Goal: Task Accomplishment & Management: Complete application form

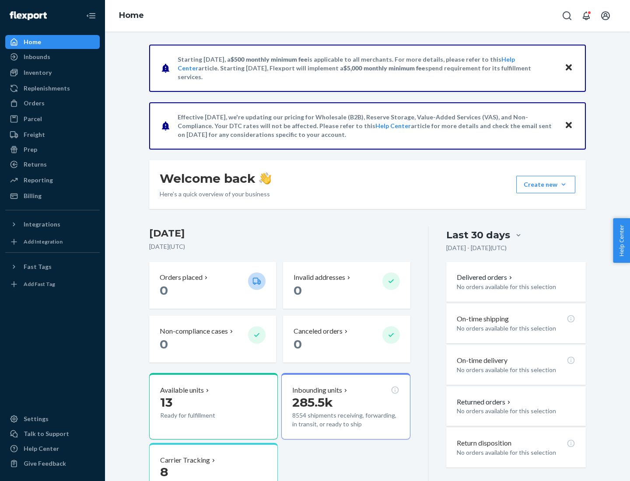
click at [563, 185] on button "Create new Create new inbound Create new order Create new product" at bounding box center [545, 184] width 59 height 17
click at [52, 57] on div "Inbounds" at bounding box center [52, 57] width 93 height 12
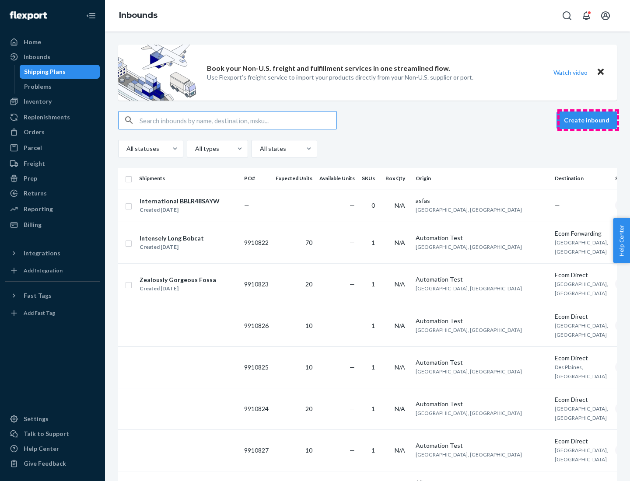
click at [588, 120] on button "Create inbound" at bounding box center [586, 120] width 60 height 17
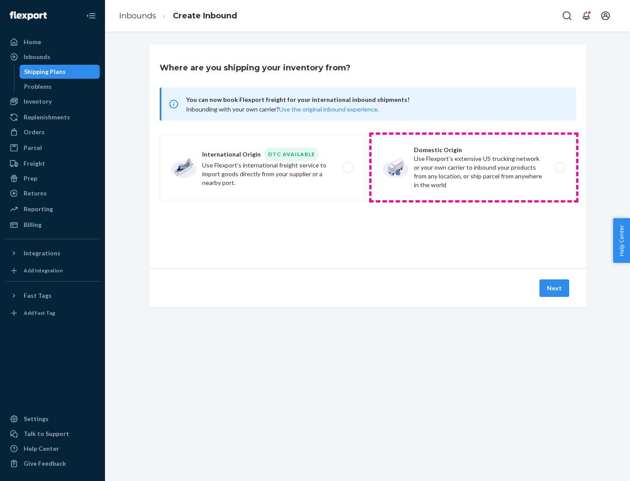
click at [474, 168] on label "Domestic Origin Use Flexport’s extensive US trucking network or your own carrie…" at bounding box center [473, 168] width 205 height 66
click at [559, 168] on input "Domestic Origin Use Flexport’s extensive US trucking network or your own carrie…" at bounding box center [562, 168] width 6 height 6
radio input "true"
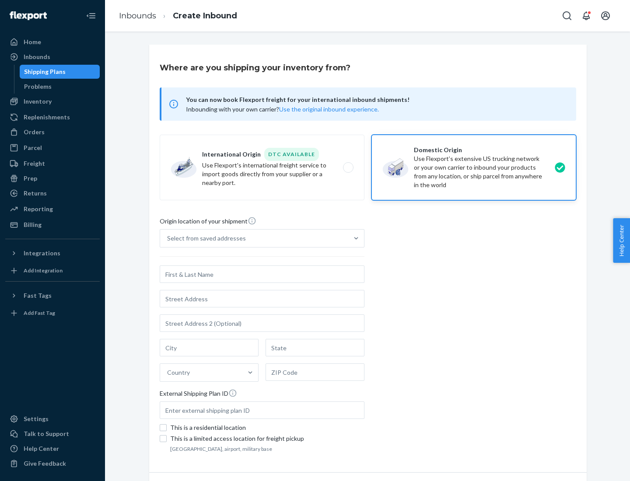
click at [204, 238] on div "Select from saved addresses" at bounding box center [206, 238] width 79 height 9
click at [168, 238] on input "Select from saved addresses" at bounding box center [167, 238] width 1 height 9
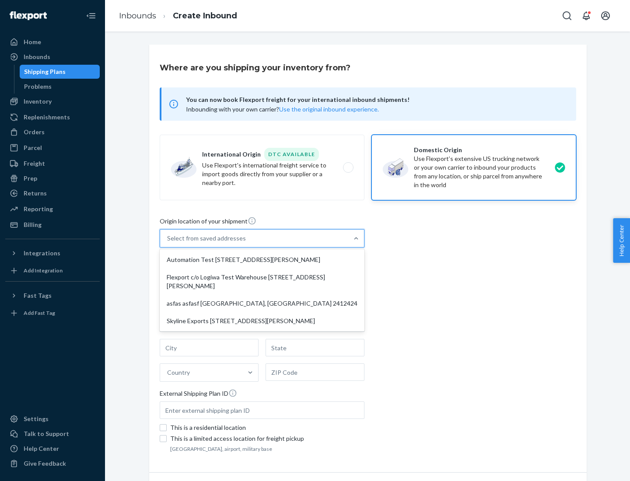
scroll to position [3, 0]
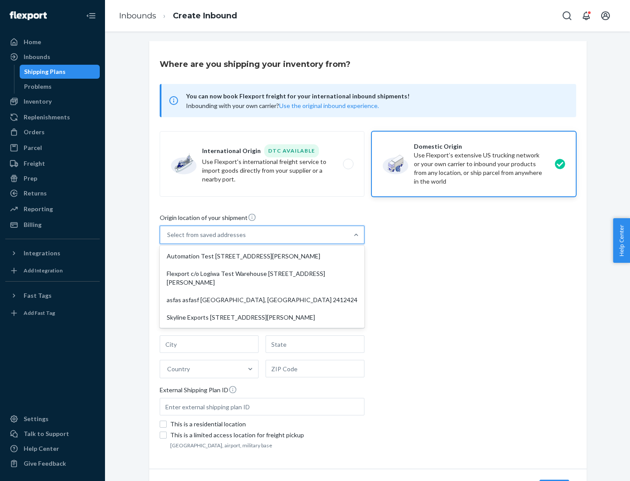
click at [262, 256] on div "Automation Test [STREET_ADDRESS][PERSON_NAME]" at bounding box center [261, 256] width 201 height 17
click at [168, 239] on input "option Automation Test [STREET_ADDRESS][PERSON_NAME] focused, 1 of 4. 4 results…" at bounding box center [167, 235] width 1 height 9
type input "Automation Test"
type input "9th Floor"
type input "[GEOGRAPHIC_DATA]"
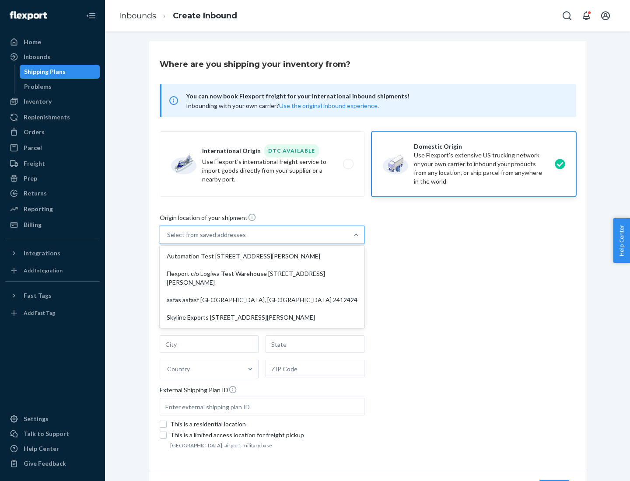
type input "CA"
type input "94104"
type input "[STREET_ADDRESS][PERSON_NAME]"
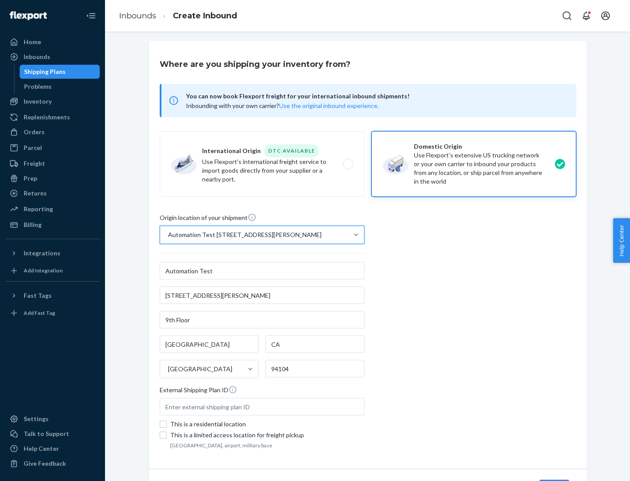
scroll to position [51, 0]
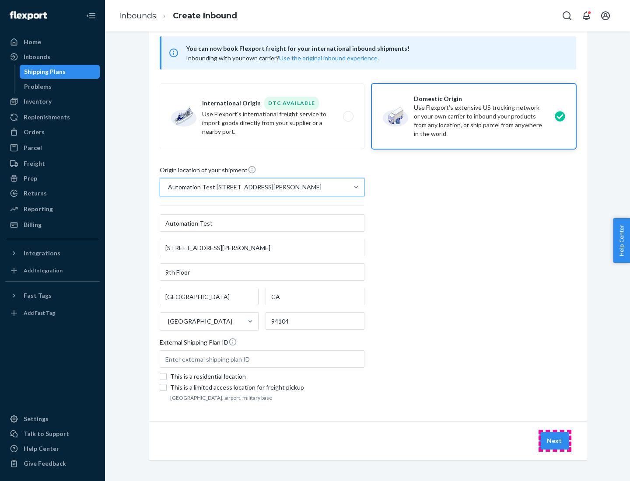
click at [555, 441] on button "Next" at bounding box center [554, 440] width 30 height 17
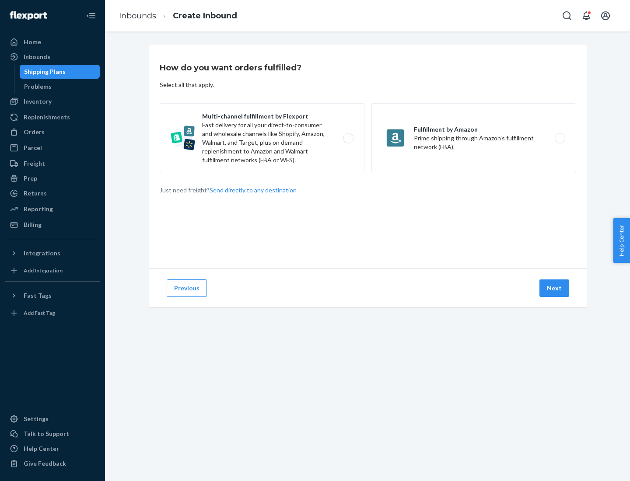
click at [262, 138] on label "Multi-channel fulfillment by Flexport Fast delivery for all your direct-to-cons…" at bounding box center [262, 138] width 205 height 70
click at [348, 138] on input "Multi-channel fulfillment by Flexport Fast delivery for all your direct-to-cons…" at bounding box center [351, 139] width 6 height 6
radio input "true"
click at [555, 288] on button "Next" at bounding box center [554, 288] width 30 height 17
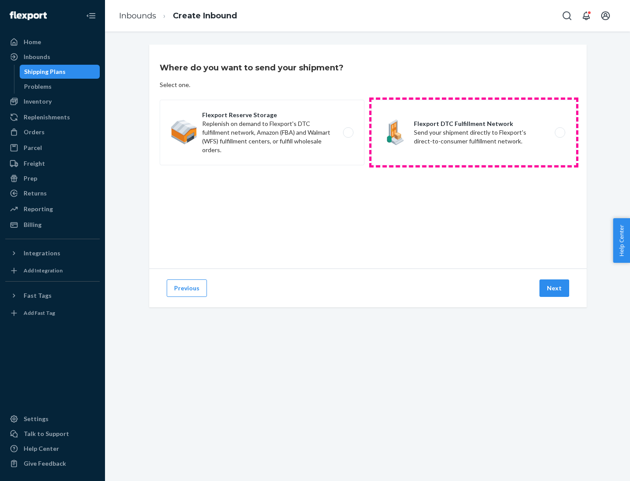
click at [474, 133] on label "Flexport DTC Fulfillment Network Send your shipment directly to Flexport's dire…" at bounding box center [473, 133] width 205 height 66
click at [559, 133] on input "Flexport DTC Fulfillment Network Send your shipment directly to Flexport's dire…" at bounding box center [562, 133] width 6 height 6
radio input "true"
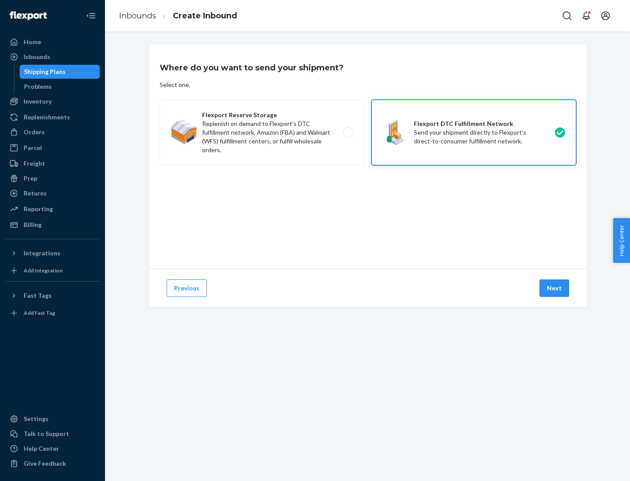
click at [555, 288] on button "Next" at bounding box center [554, 288] width 30 height 17
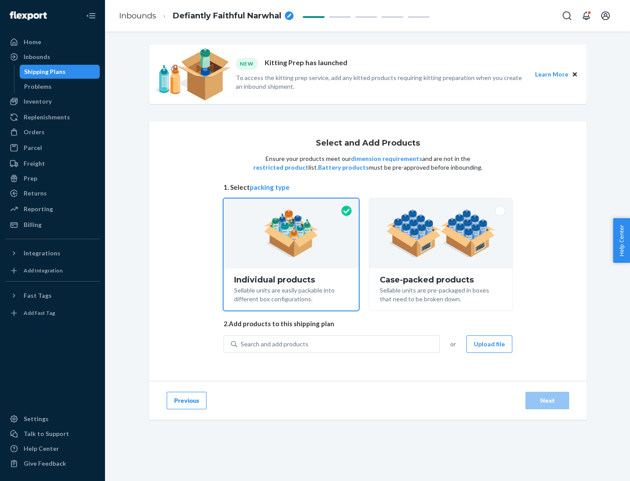
click at [441, 234] on img at bounding box center [440, 234] width 109 height 48
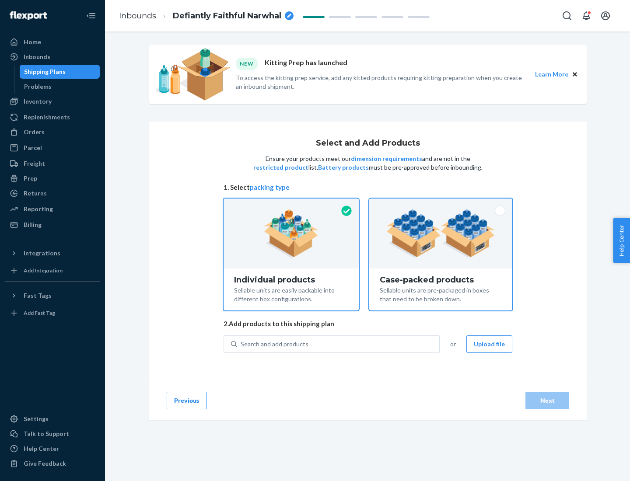
click at [441, 204] on input "Case-packed products Sellable units are pre-packaged in boxes that need to be b…" at bounding box center [441, 202] width 6 height 6
radio input "true"
radio input "false"
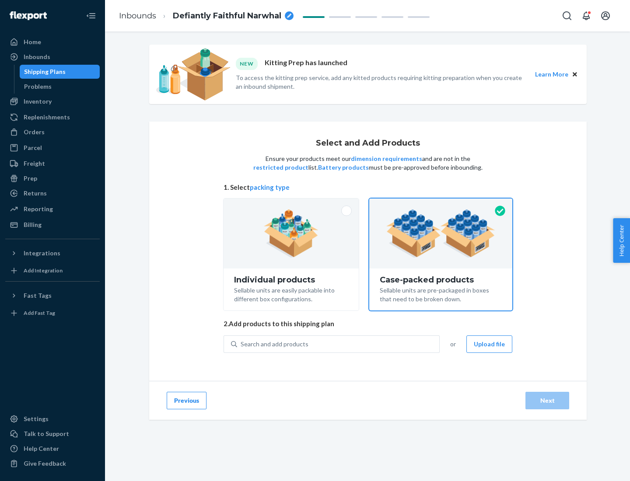
click at [339, 344] on div "Search and add products" at bounding box center [338, 344] width 202 height 16
click at [241, 344] on input "Search and add products" at bounding box center [241, 344] width 1 height 9
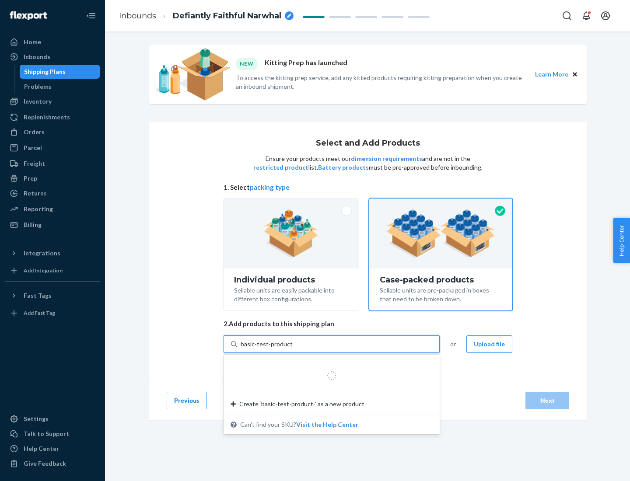
type input "basic-test-product-1"
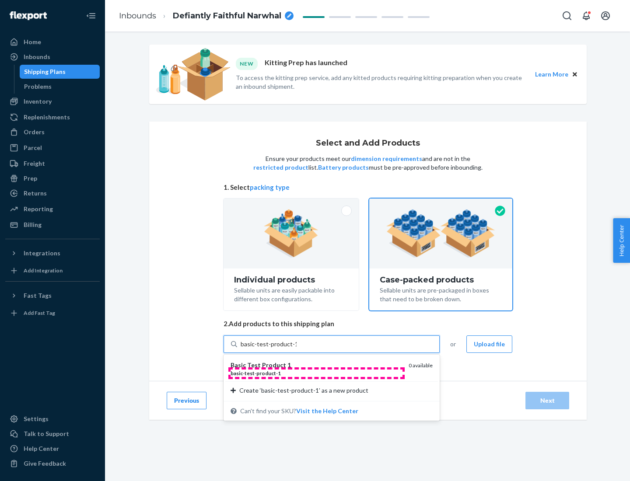
click at [316, 373] on div "basic - test - product - 1" at bounding box center [316, 373] width 171 height 7
click at [297, 349] on input "basic-test-product-1" at bounding box center [269, 344] width 56 height 9
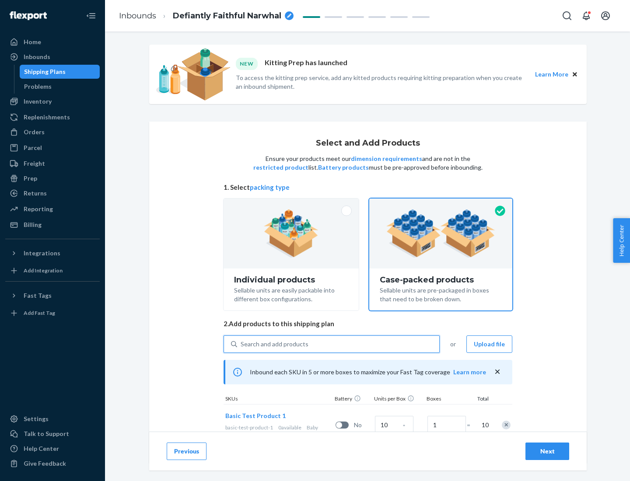
scroll to position [31, 0]
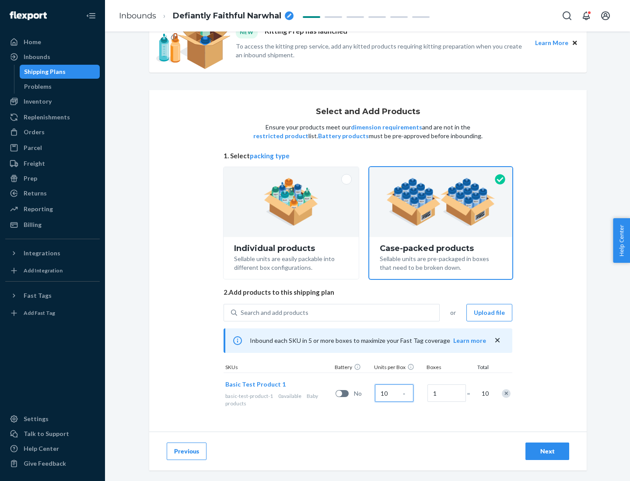
type input "10"
type input "7"
click at [547, 451] on div "Next" at bounding box center [547, 451] width 29 height 9
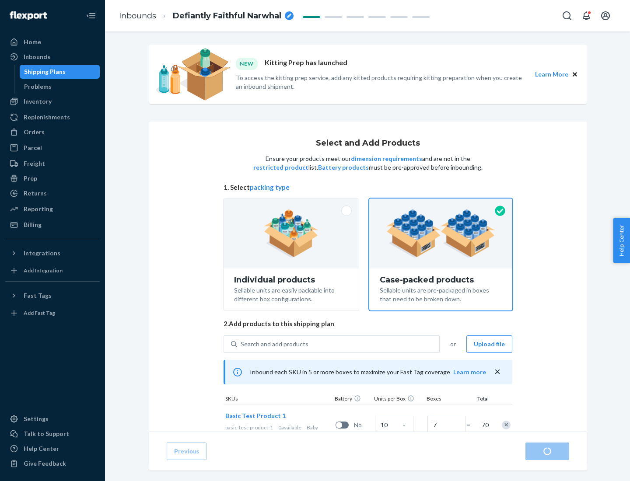
radio input "true"
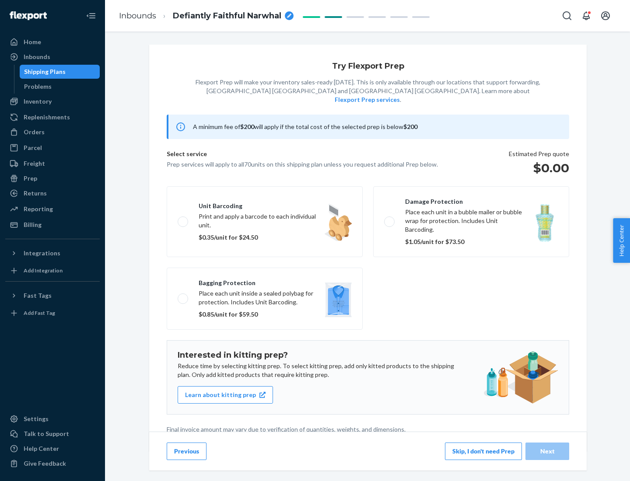
scroll to position [2, 0]
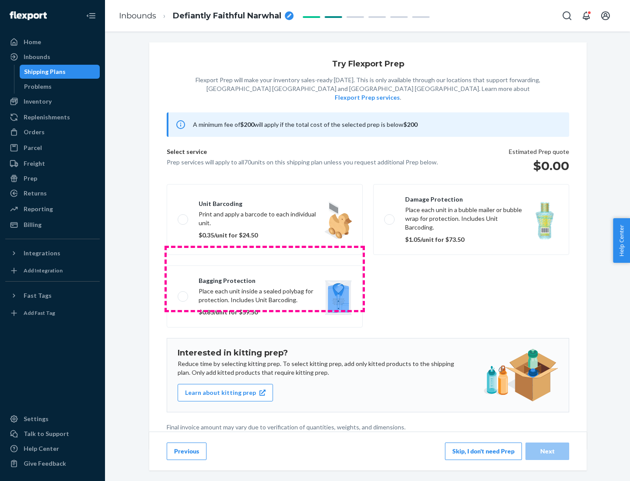
click at [265, 279] on label "Bagging protection Place each unit inside a sealed polybag for protection. Incl…" at bounding box center [265, 297] width 196 height 62
click at [183, 294] on input "Bagging protection Place each unit inside a sealed polybag for protection. Incl…" at bounding box center [181, 297] width 6 height 6
checkbox input "true"
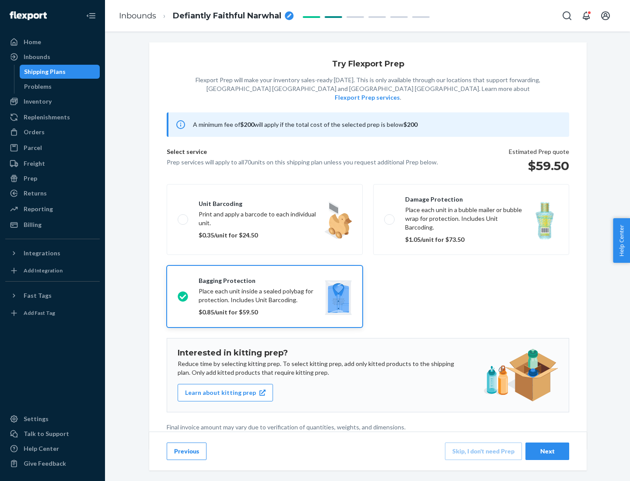
click at [547, 451] on div "Next" at bounding box center [547, 451] width 29 height 9
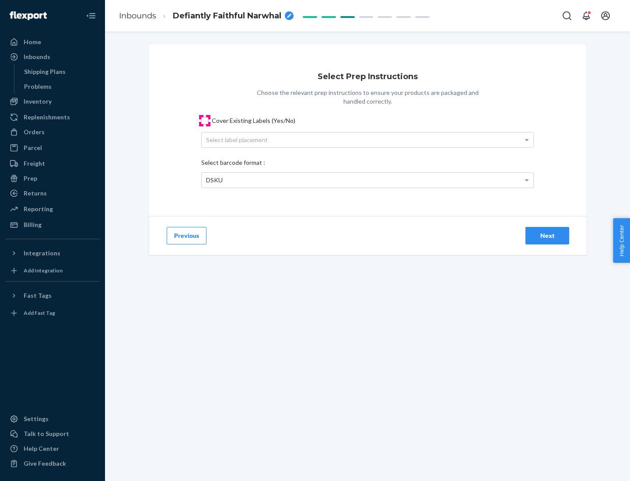
click at [205, 120] on input "Cover Existing Labels (Yes/No)" at bounding box center [204, 120] width 7 height 7
checkbox input "true"
click at [367, 140] on div "Select label placement" at bounding box center [368, 140] width 332 height 15
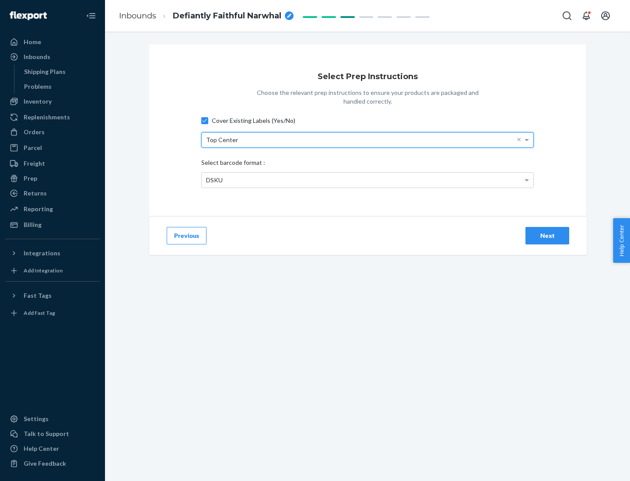
click at [367, 180] on div "DSKU" at bounding box center [368, 180] width 332 height 15
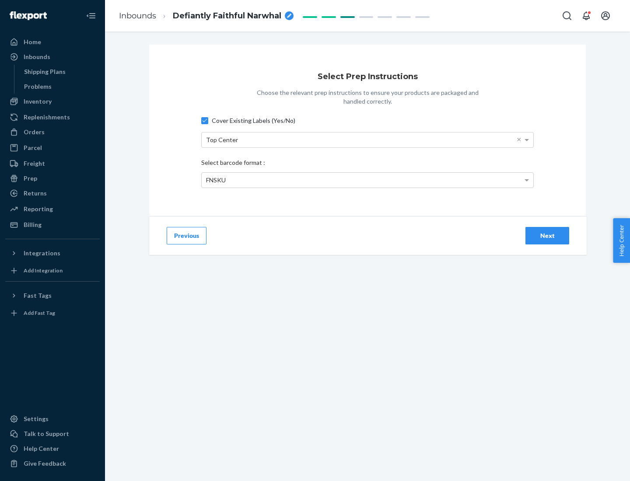
click at [547, 235] on div "Next" at bounding box center [547, 235] width 29 height 9
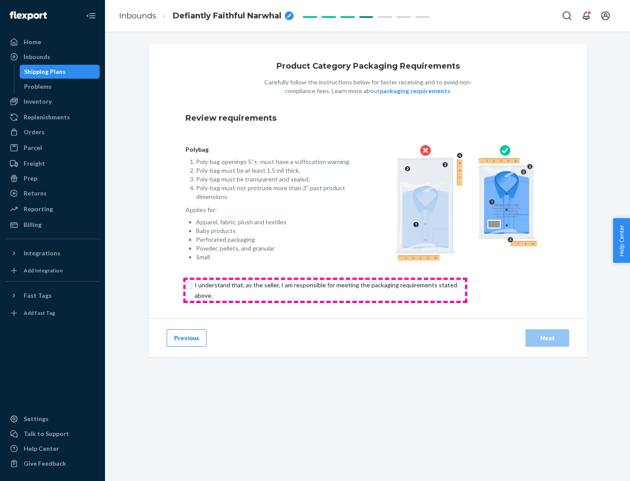
click at [325, 290] on input "checkbox" at bounding box center [330, 290] width 291 height 21
checkbox input "true"
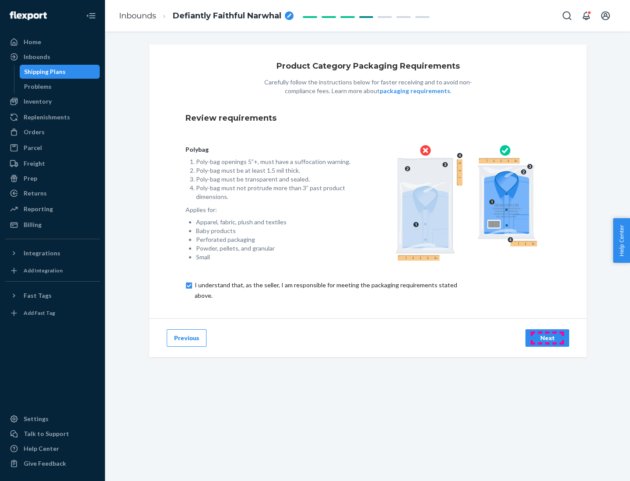
click at [547, 338] on div "Next" at bounding box center [547, 338] width 29 height 9
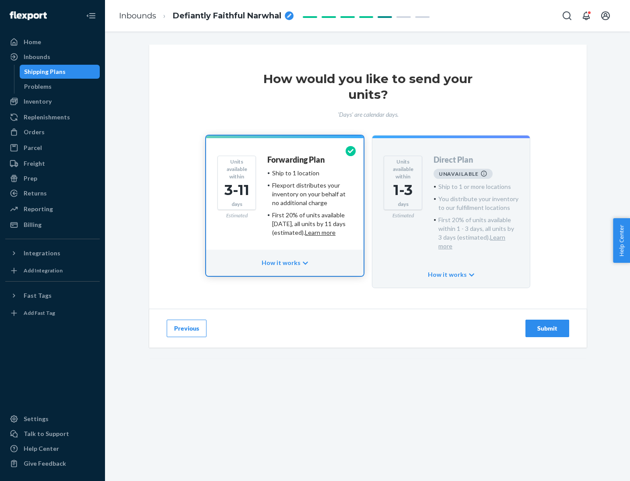
click at [297, 160] on h4 "Forwarding Plan" at bounding box center [295, 160] width 57 height 9
click at [547, 324] on div "Submit" at bounding box center [547, 328] width 29 height 9
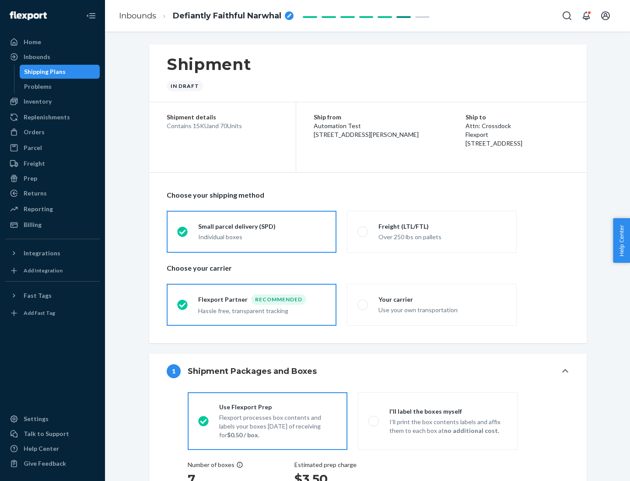
radio input "true"
radio input "false"
radio input "true"
radio input "false"
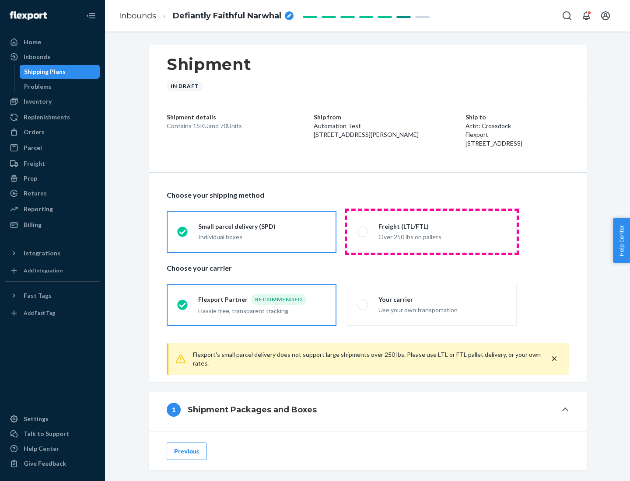
click at [432, 231] on div "Over 250 lbs on pallets" at bounding box center [442, 236] width 128 height 10
click at [363, 231] on input "Freight (LTL/FTL) Over 250 lbs on pallets" at bounding box center [360, 232] width 6 height 6
radio input "true"
radio input "false"
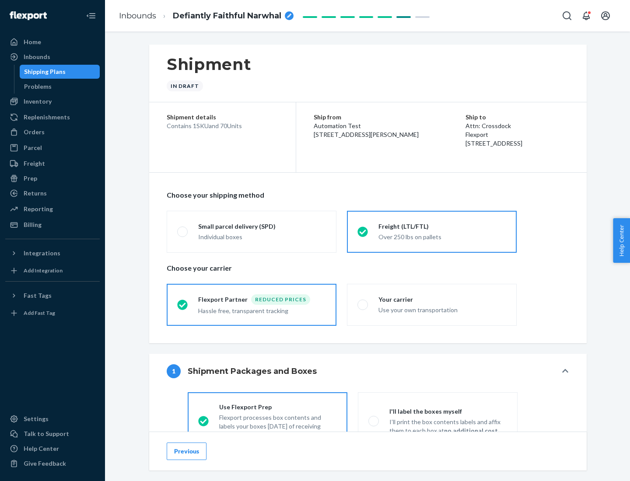
scroll to position [49, 0]
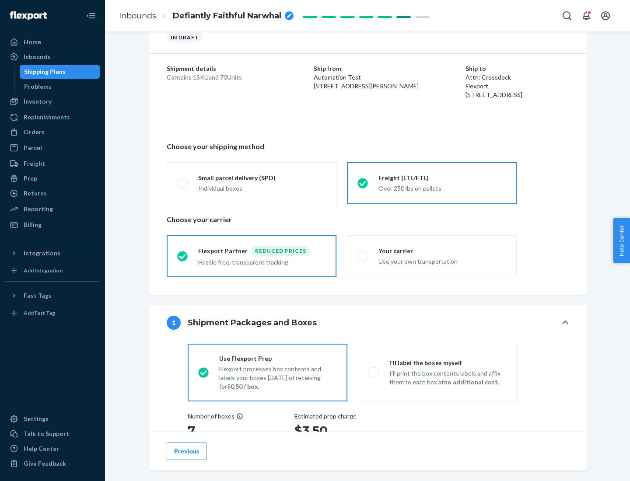
click at [432, 256] on div "Use your own transportation" at bounding box center [442, 260] width 128 height 10
click at [363, 256] on input "Your carrier Use your own transportation" at bounding box center [360, 256] width 6 height 6
radio input "true"
radio input "false"
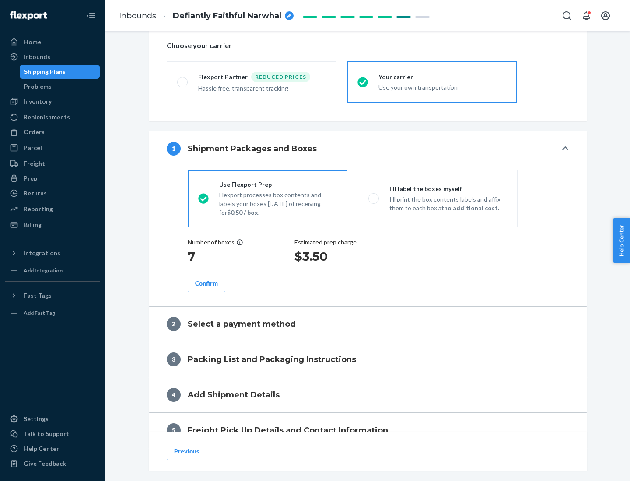
scroll to position [165, 0]
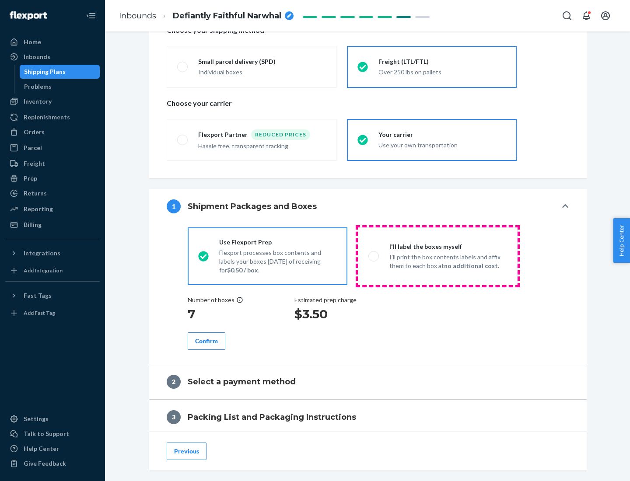
click at [437, 256] on p "I’ll print the box contents labels and affix them to each box at no additional …" at bounding box center [448, 261] width 118 height 17
click at [374, 256] on input "I'll label the boxes myself I’ll print the box contents labels and affix them t…" at bounding box center [371, 256] width 6 height 6
radio input "true"
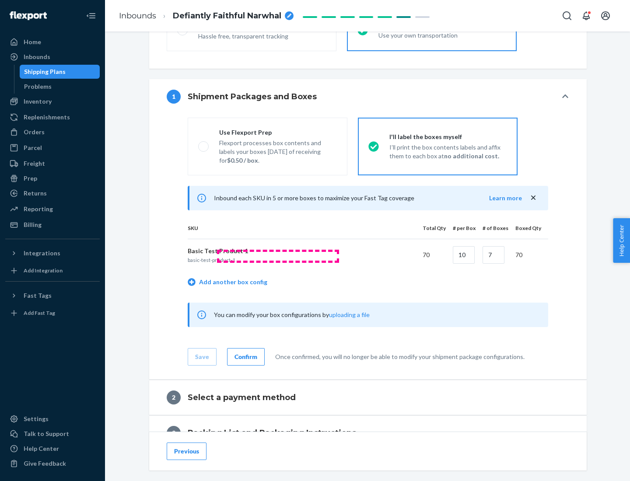
scroll to position [151, 0]
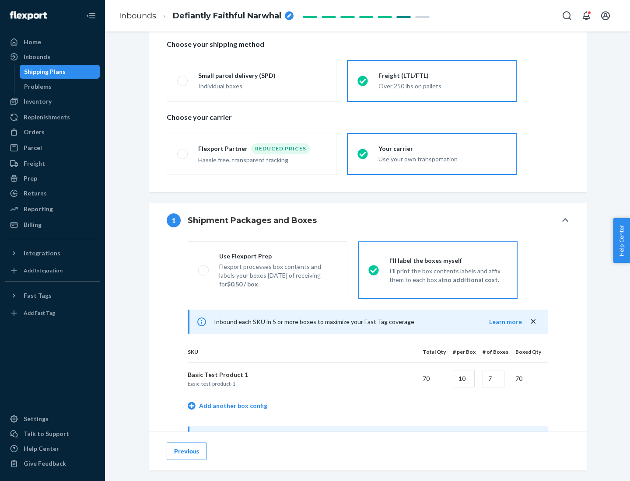
click at [278, 256] on div "Use Flexport Prep" at bounding box center [278, 256] width 118 height 9
click at [204, 267] on input "Use Flexport Prep Flexport processes box contents and labels your boxes [DATE] …" at bounding box center [201, 270] width 6 height 6
radio input "true"
radio input "false"
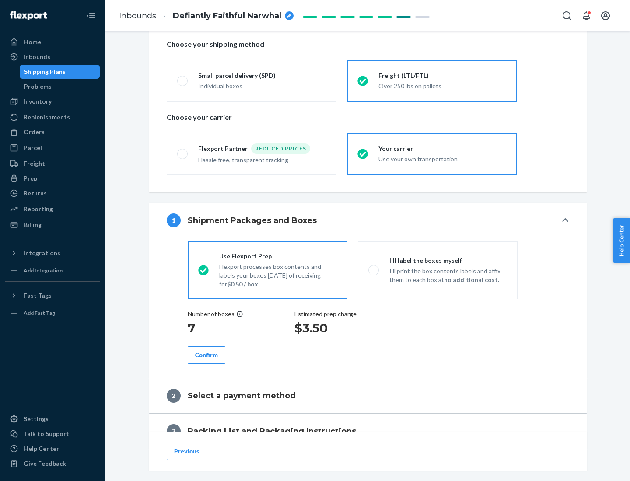
scroll to position [250, 0]
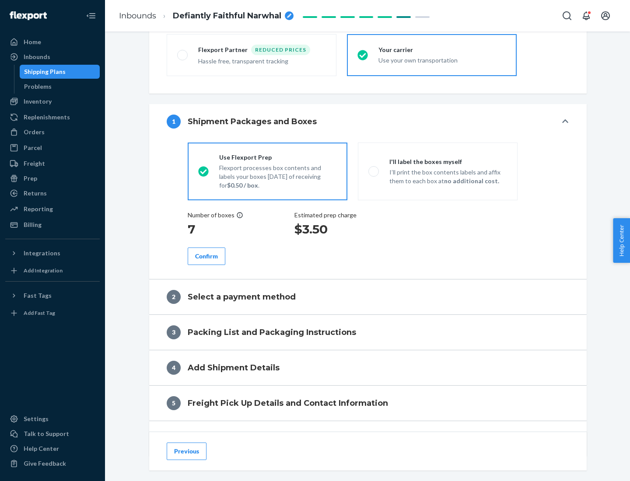
click at [206, 256] on div "Confirm" at bounding box center [206, 256] width 23 height 9
radio input "false"
